Goal: Find specific page/section: Find specific page/section

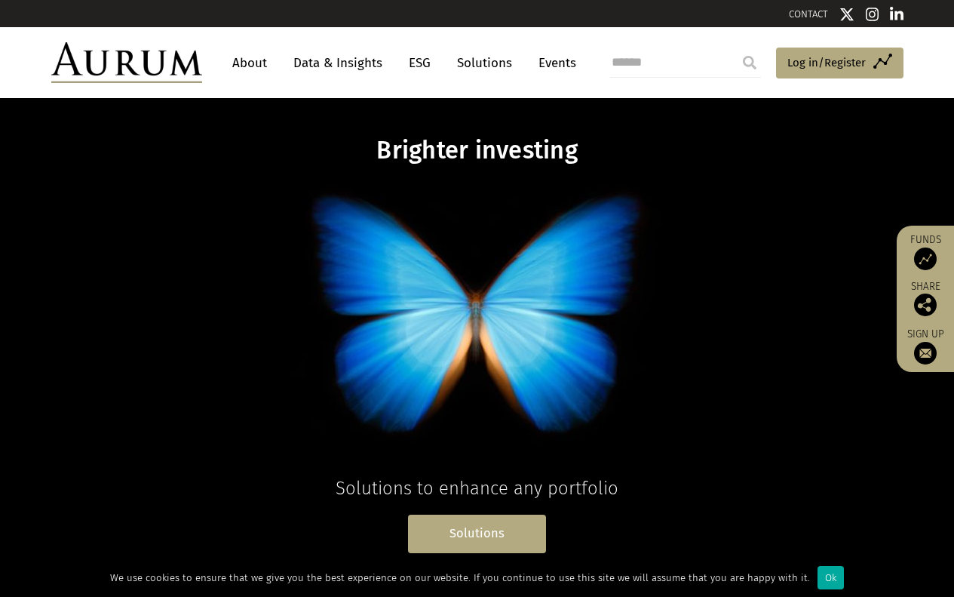
click at [479, 528] on link "Solutions" at bounding box center [477, 534] width 138 height 38
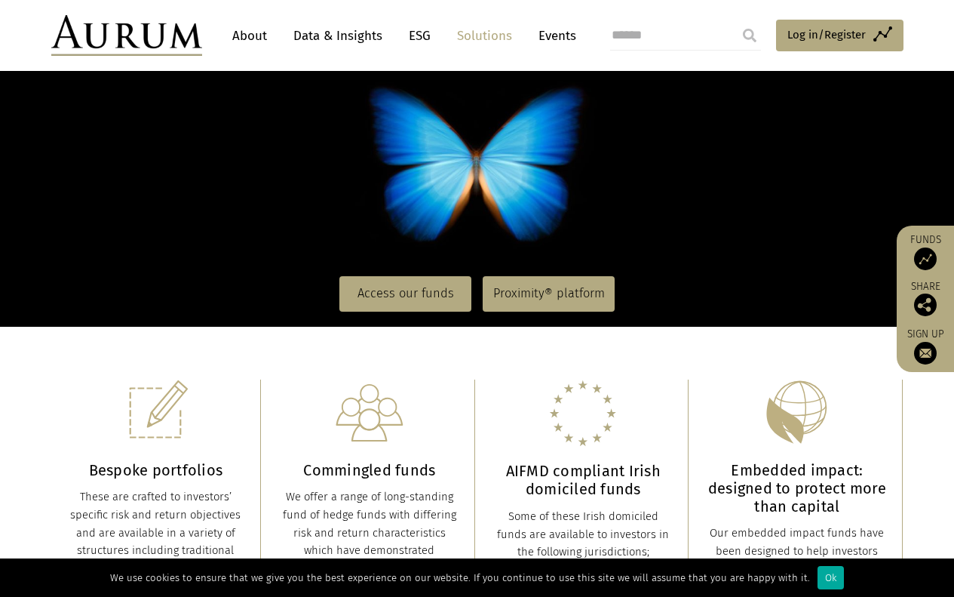
scroll to position [151, 0]
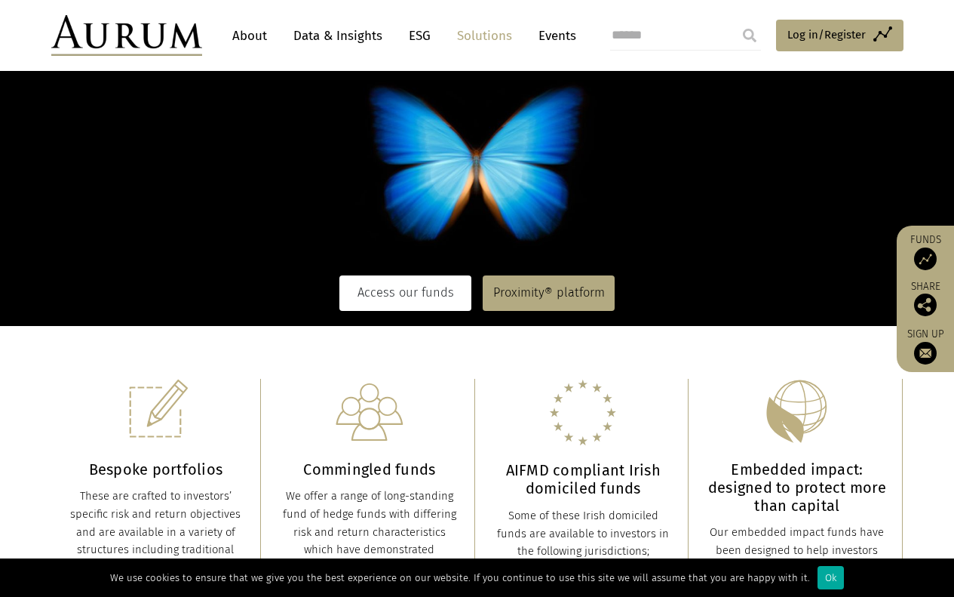
click at [398, 282] on link "Access our funds" at bounding box center [406, 292] width 132 height 35
